Goal: Transaction & Acquisition: Purchase product/service

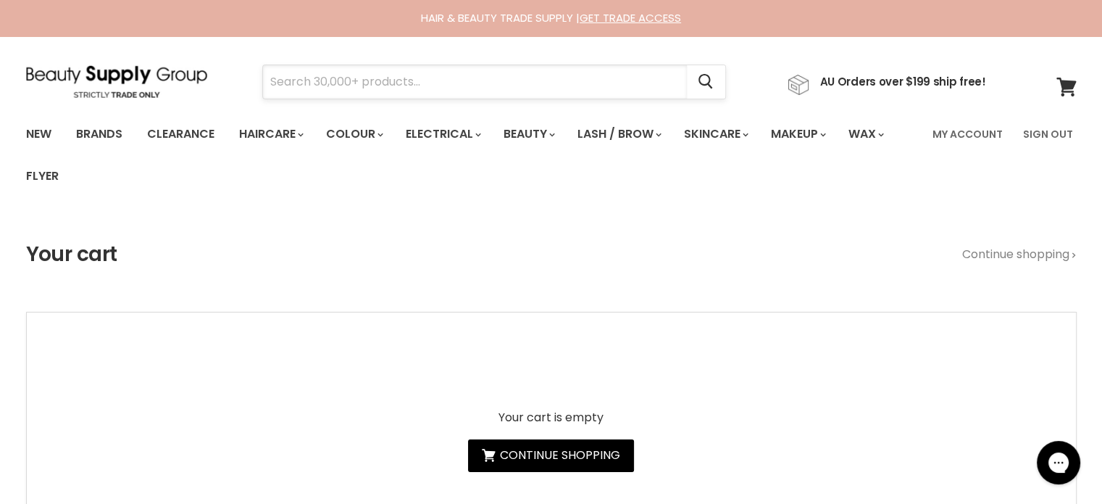
paste input "MilkShake Colour Care Maintainer"
type input "MilkShake Colour Care Maintainer"
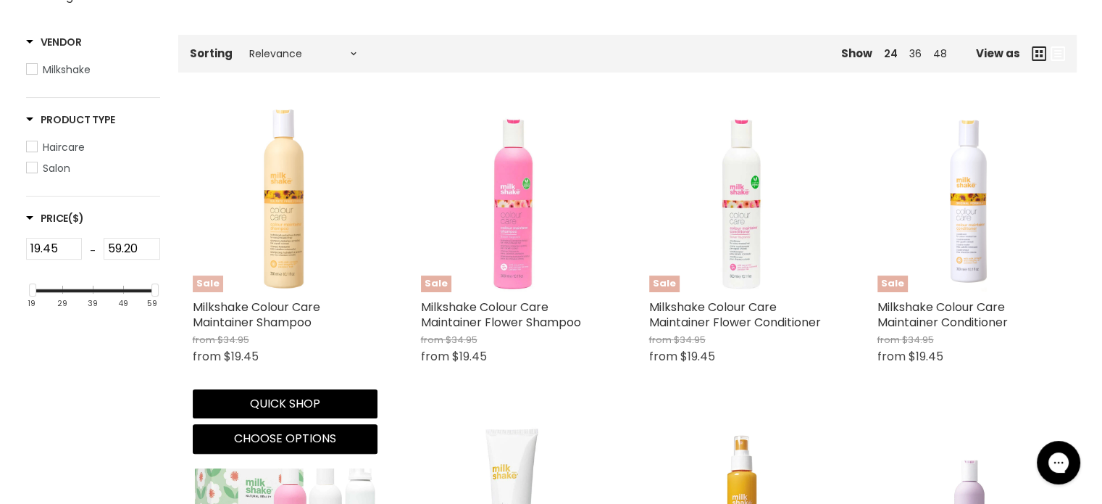
scroll to position [290, 0]
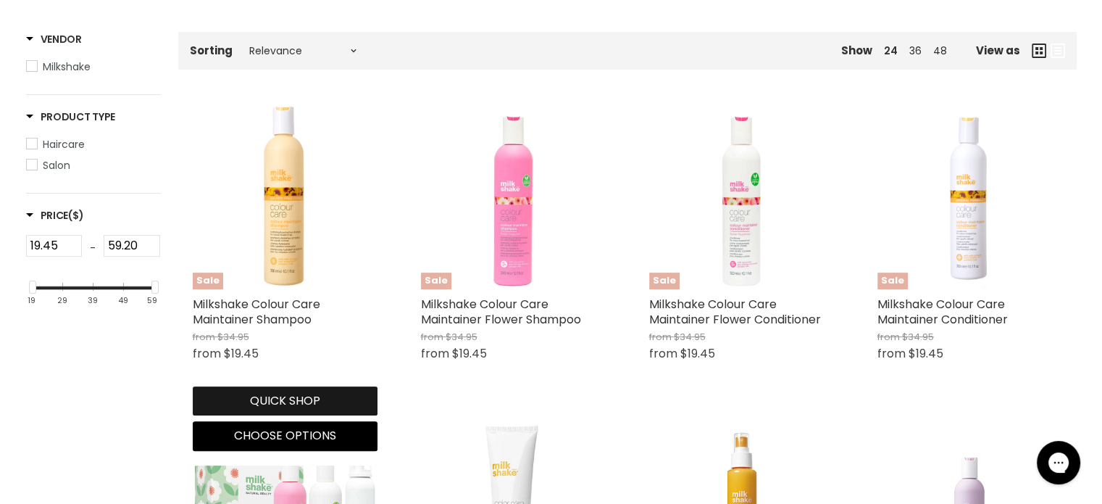
click at [287, 396] on button "Quick shop" at bounding box center [285, 400] width 185 height 29
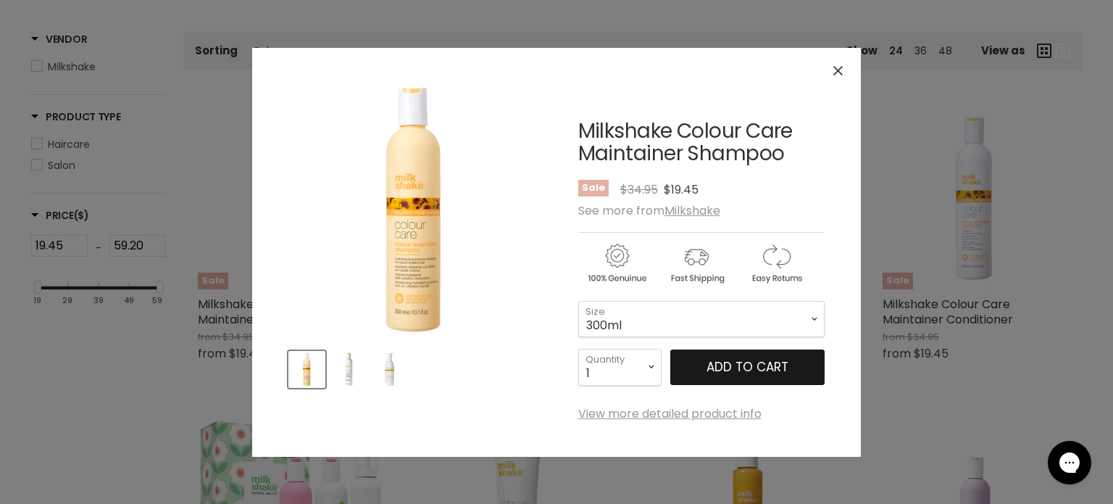
click at [754, 359] on span "Add to cart" at bounding box center [747, 366] width 82 height 17
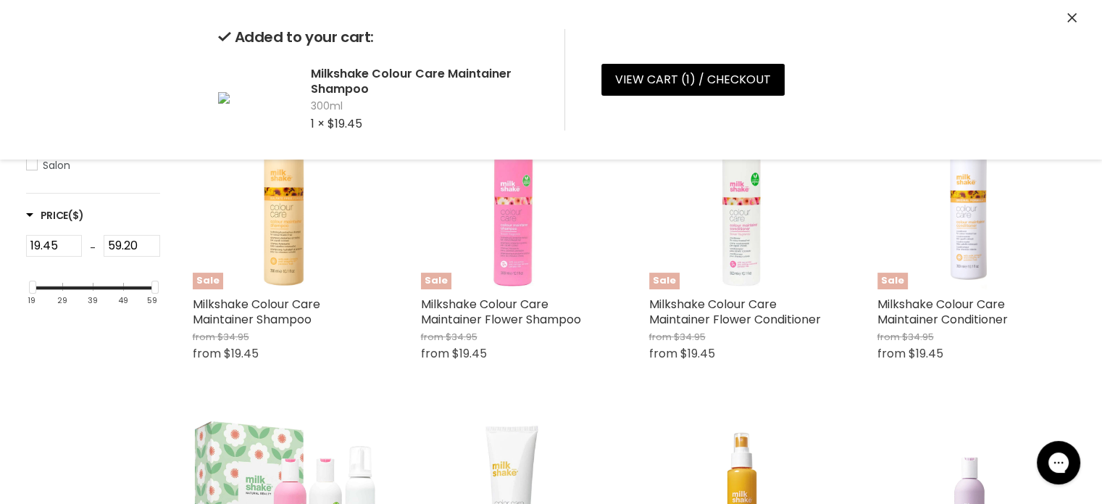
click at [1071, 19] on icon "Close" at bounding box center [1071, 17] width 9 height 9
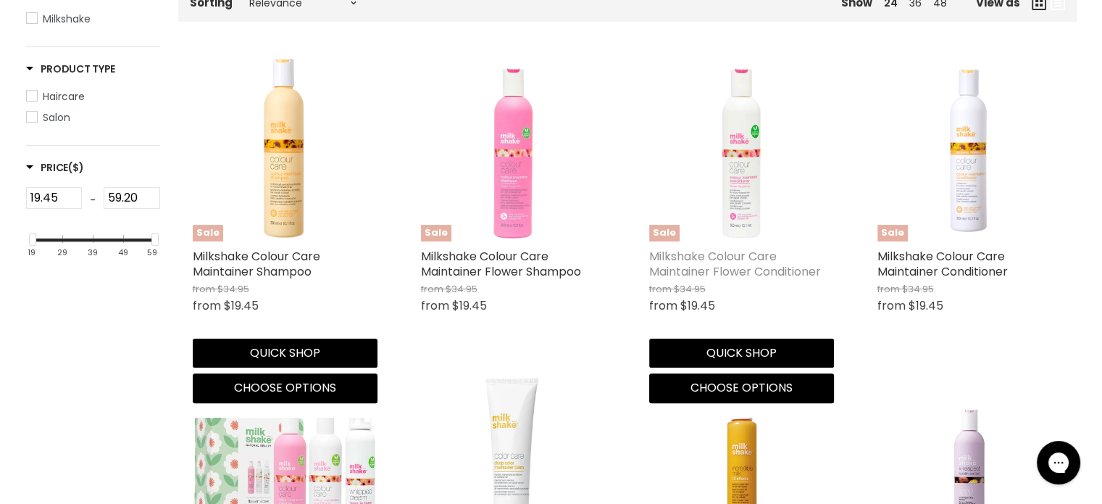
scroll to position [362, 0]
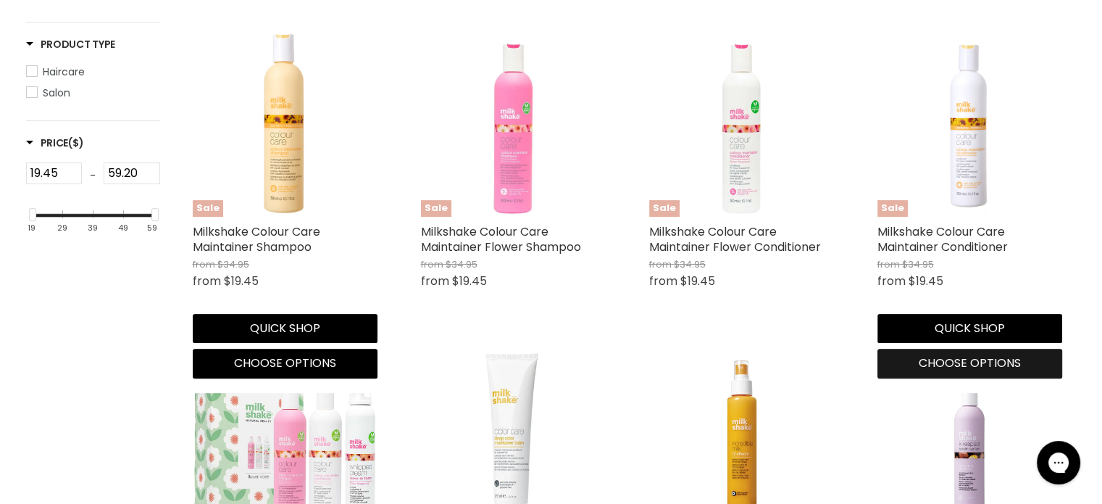
click at [965, 362] on span "Choose options" at bounding box center [970, 362] width 102 height 17
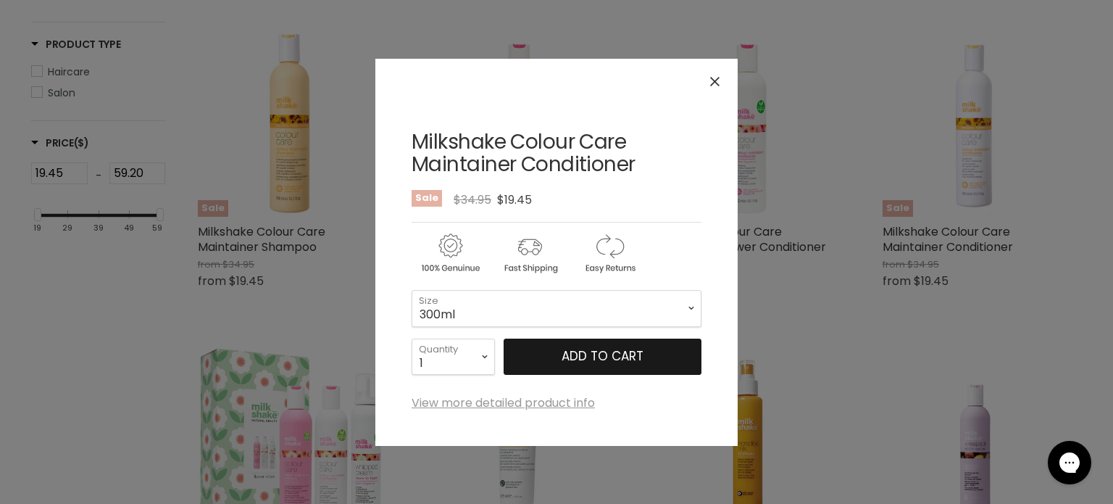
click at [597, 359] on span "Add to cart" at bounding box center [602, 355] width 82 height 17
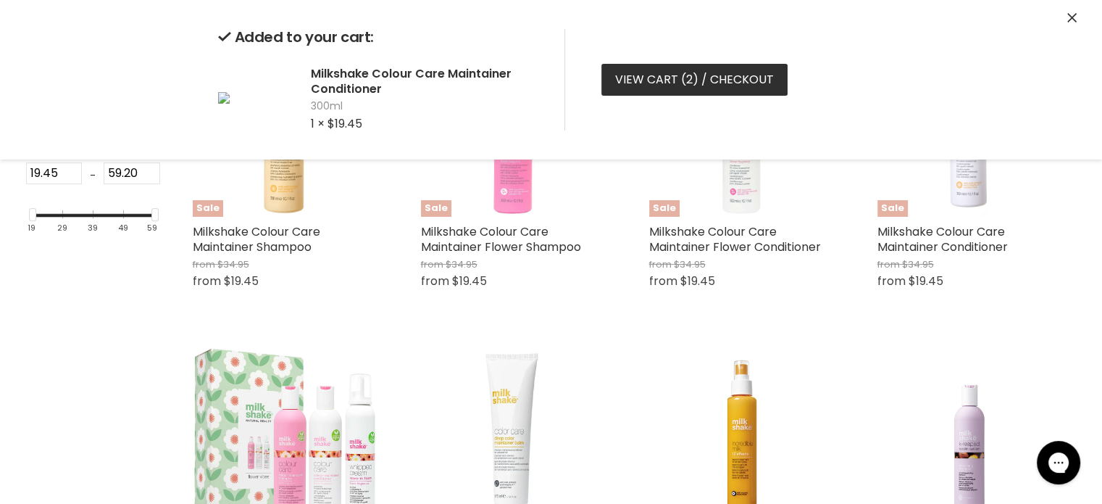
click at [652, 80] on link "View cart ( 2 ) / Checkout" at bounding box center [694, 80] width 186 height 32
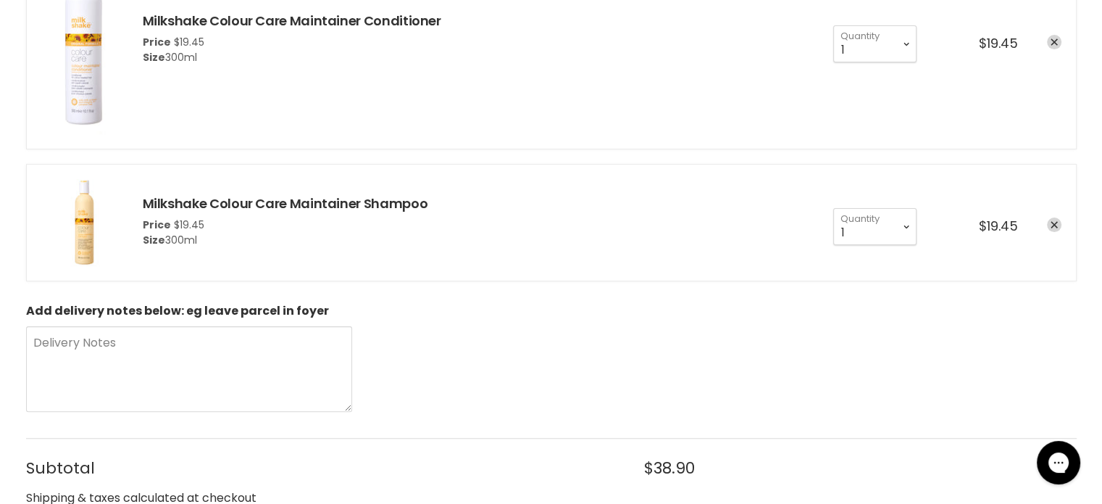
scroll to position [580, 0]
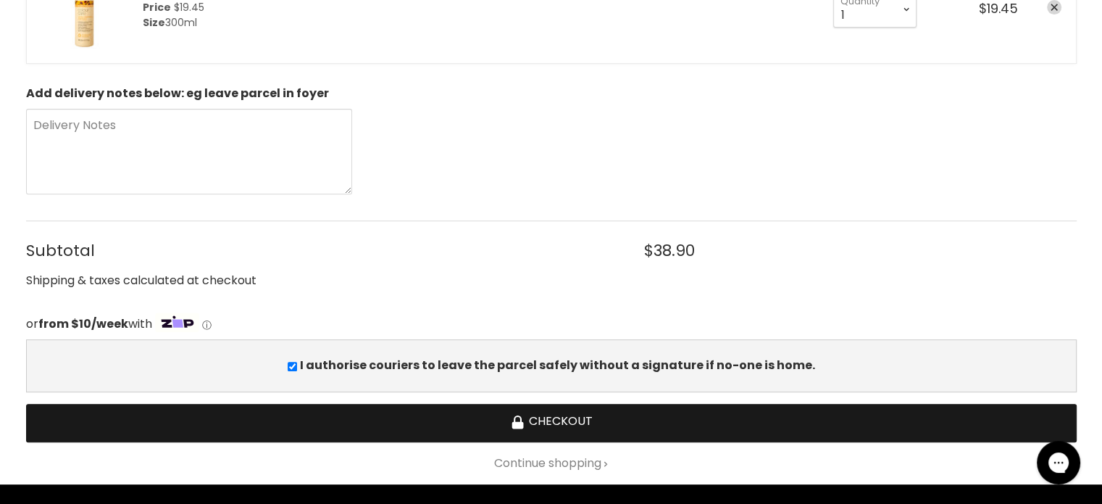
click at [577, 412] on button "Checkout" at bounding box center [551, 423] width 1051 height 38
